Goal: Find specific page/section: Find specific page/section

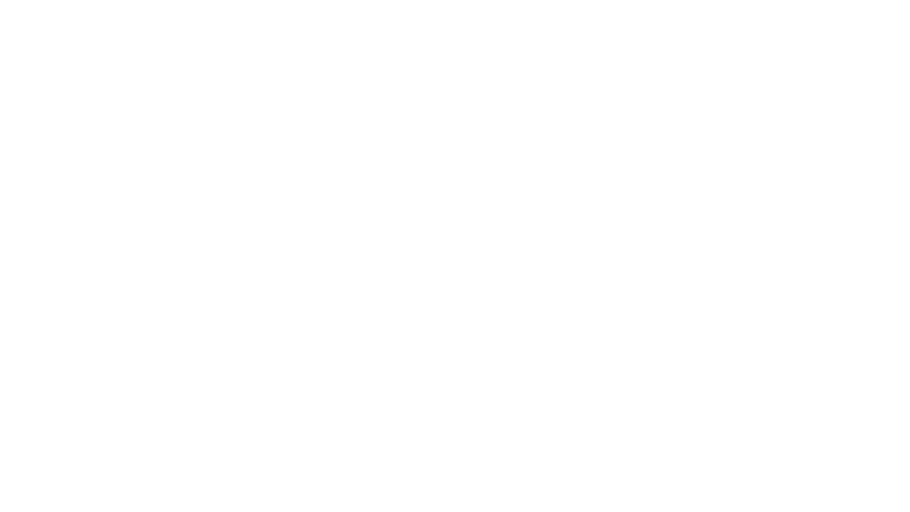
select select "**"
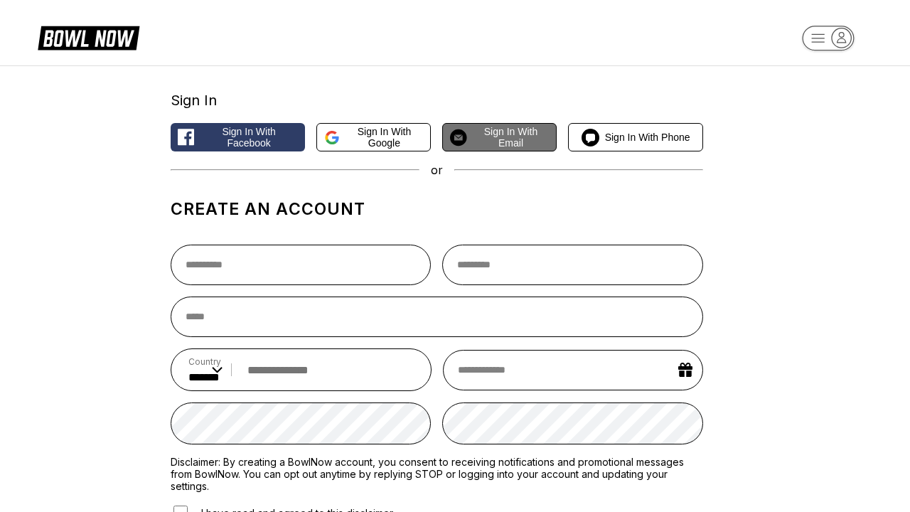
click at [499, 138] on span "Sign in with Email" at bounding box center [511, 137] width 77 height 23
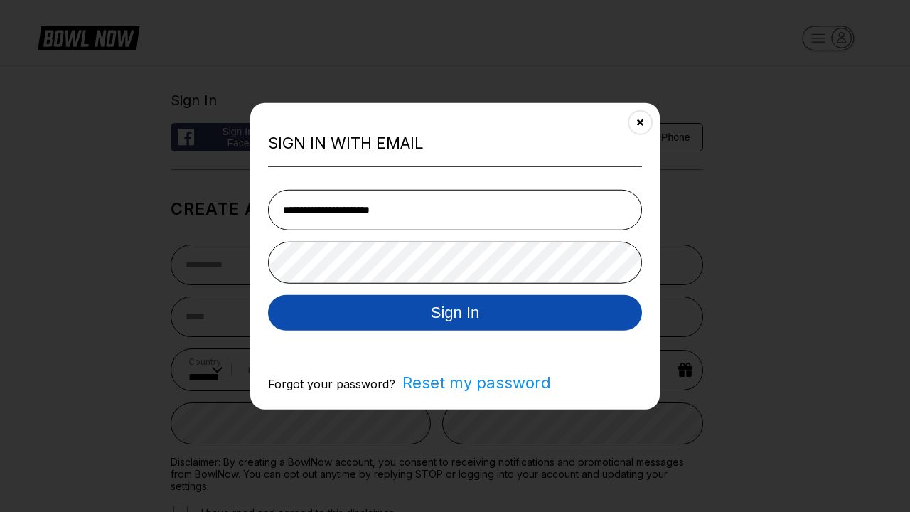
click at [455, 313] on button "Sign In" at bounding box center [455, 312] width 374 height 36
